Goal: Task Accomplishment & Management: Use online tool/utility

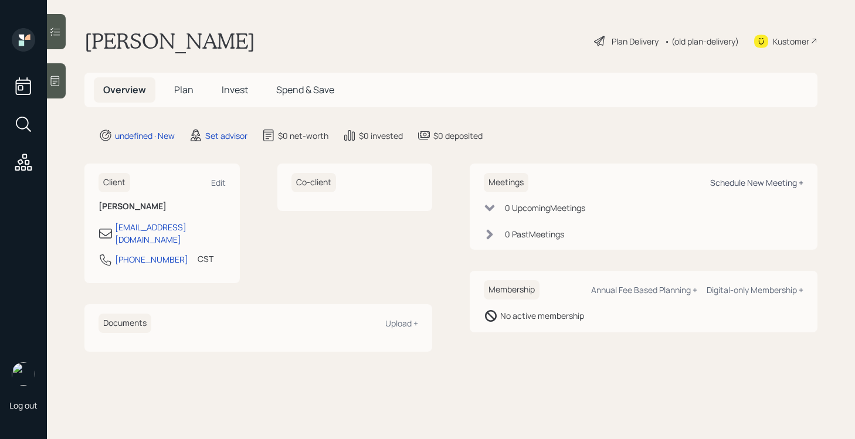
click at [757, 180] on div "Schedule New Meeting +" at bounding box center [756, 182] width 93 height 11
select select "round-[PERSON_NAME]"
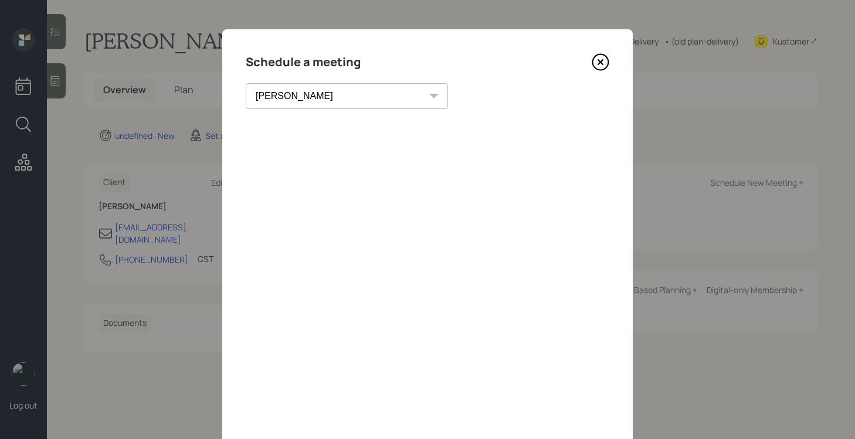
scroll to position [44, 0]
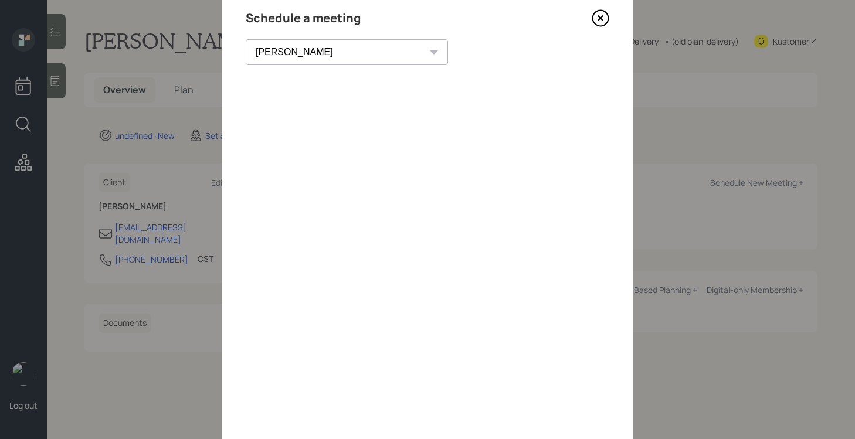
click at [602, 16] on icon at bounding box center [600, 18] width 5 height 5
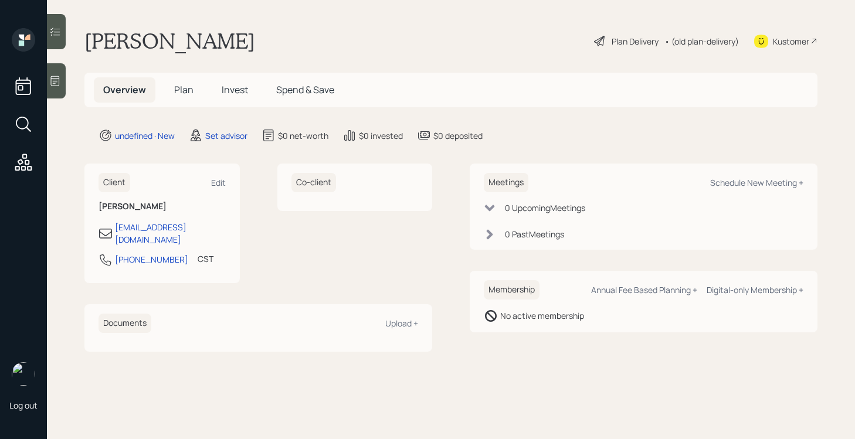
click at [56, 86] on icon at bounding box center [55, 81] width 9 height 10
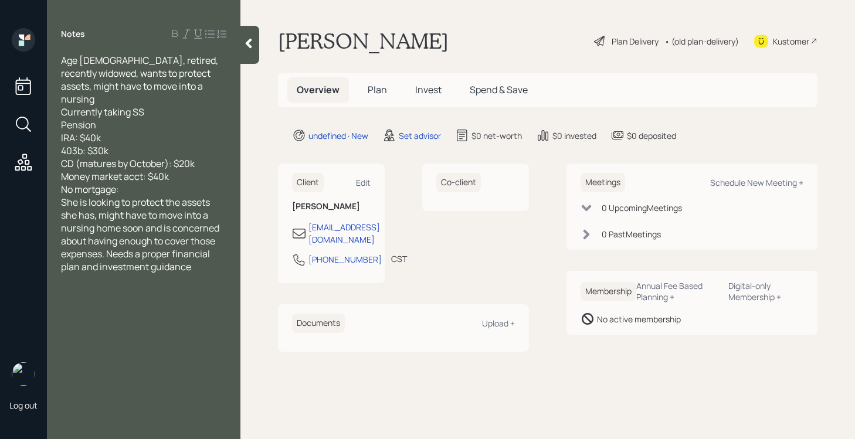
click at [172, 183] on div "No mortgage:" at bounding box center [143, 189] width 165 height 13
click at [248, 57] on div at bounding box center [249, 45] width 19 height 38
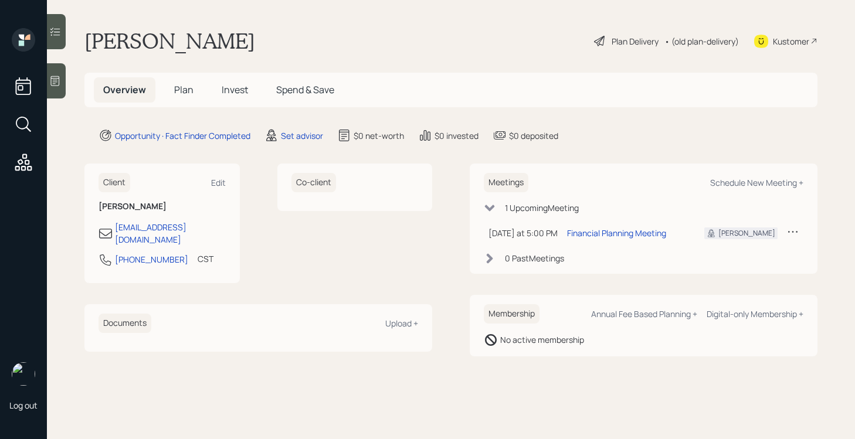
click at [66, 86] on main "[PERSON_NAME] Plan Delivery • (old plan-delivery) Kustomer Overview Plan Invest…" at bounding box center [451, 219] width 808 height 439
click at [62, 82] on div at bounding box center [56, 80] width 19 height 35
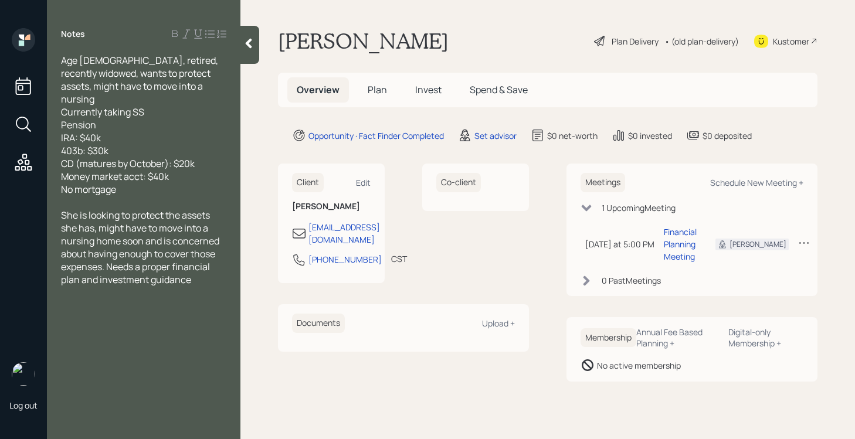
click at [247, 50] on div at bounding box center [249, 45] width 19 height 38
